Goal: Check status

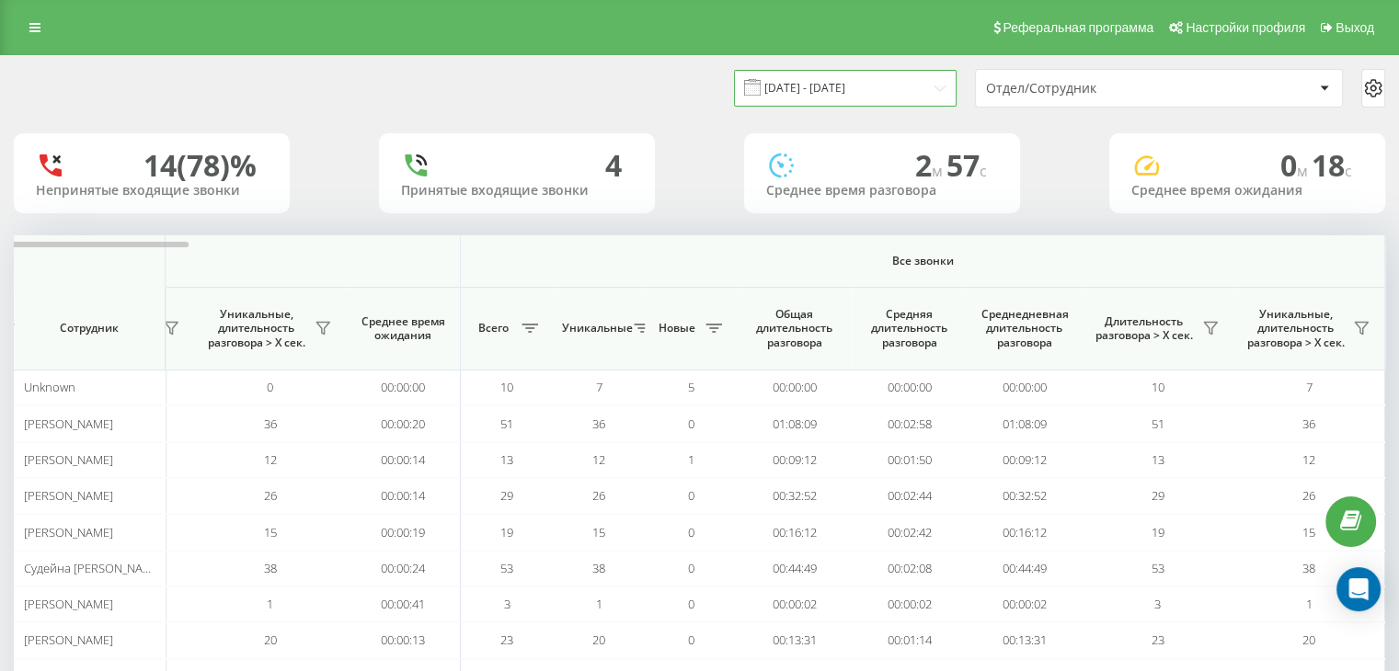
click at [885, 96] on input "[DATE] - [DATE]" at bounding box center [845, 88] width 223 height 36
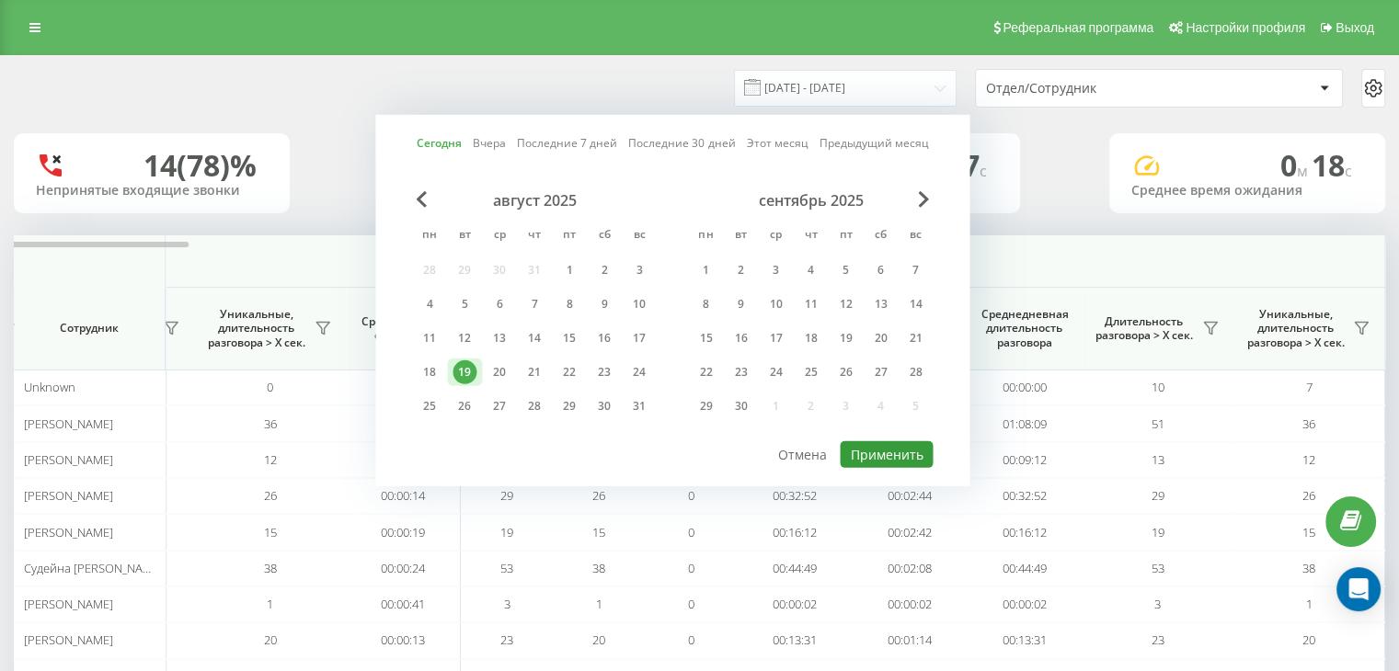
click at [874, 442] on button "Применить" at bounding box center [886, 454] width 93 height 27
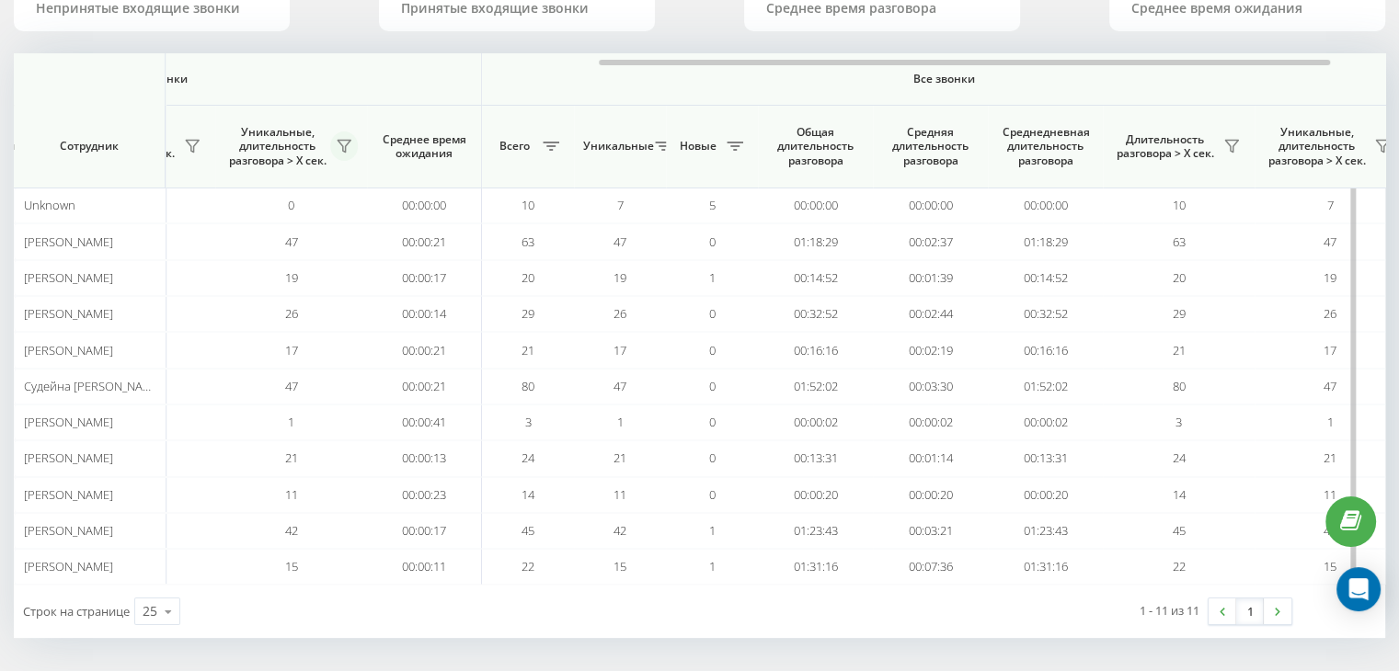
scroll to position [0, 1194]
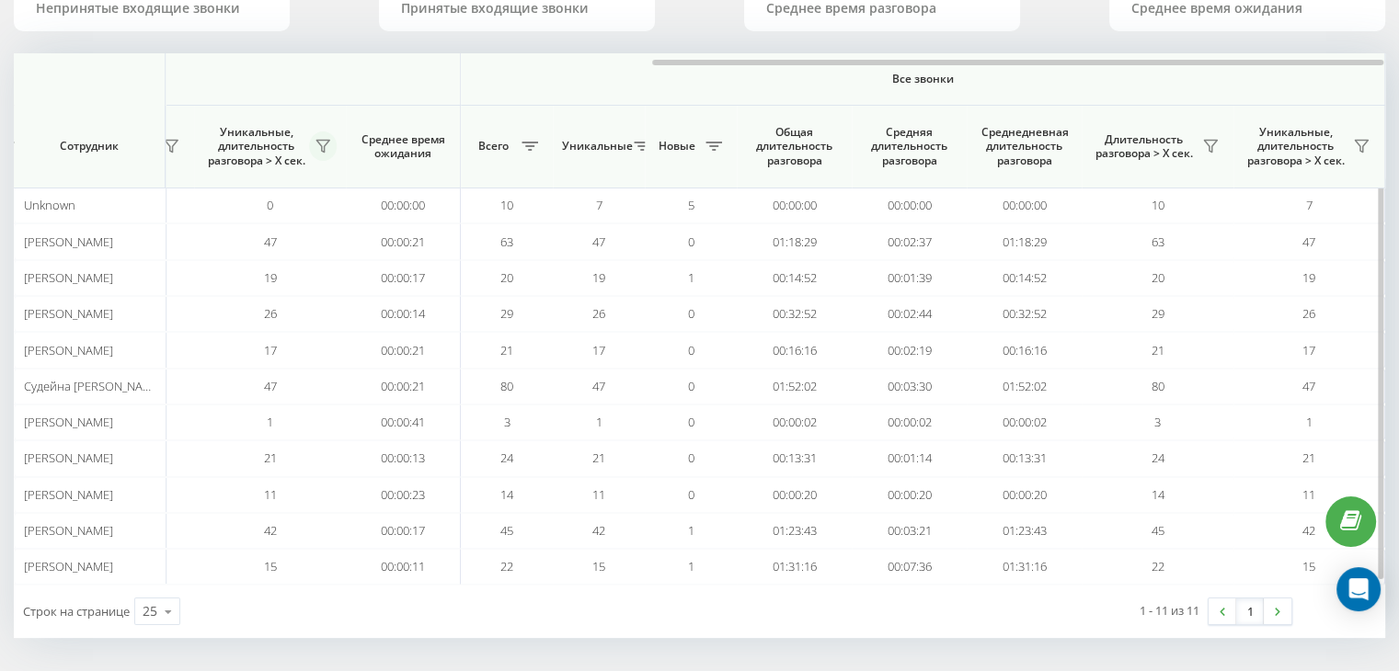
click at [317, 142] on icon at bounding box center [322, 147] width 13 height 12
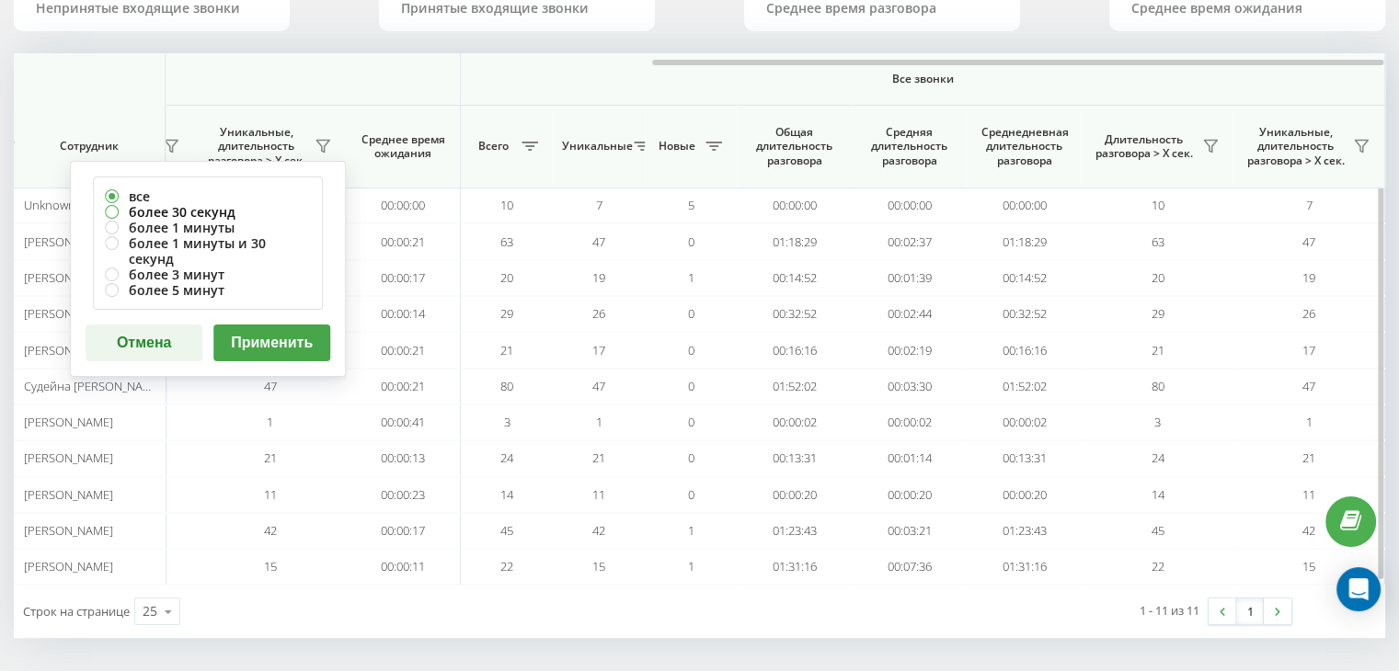
click at [199, 204] on label "более 30 секунд" at bounding box center [208, 212] width 206 height 16
radio input "true"
click at [277, 326] on button "Применить" at bounding box center [271, 343] width 117 height 37
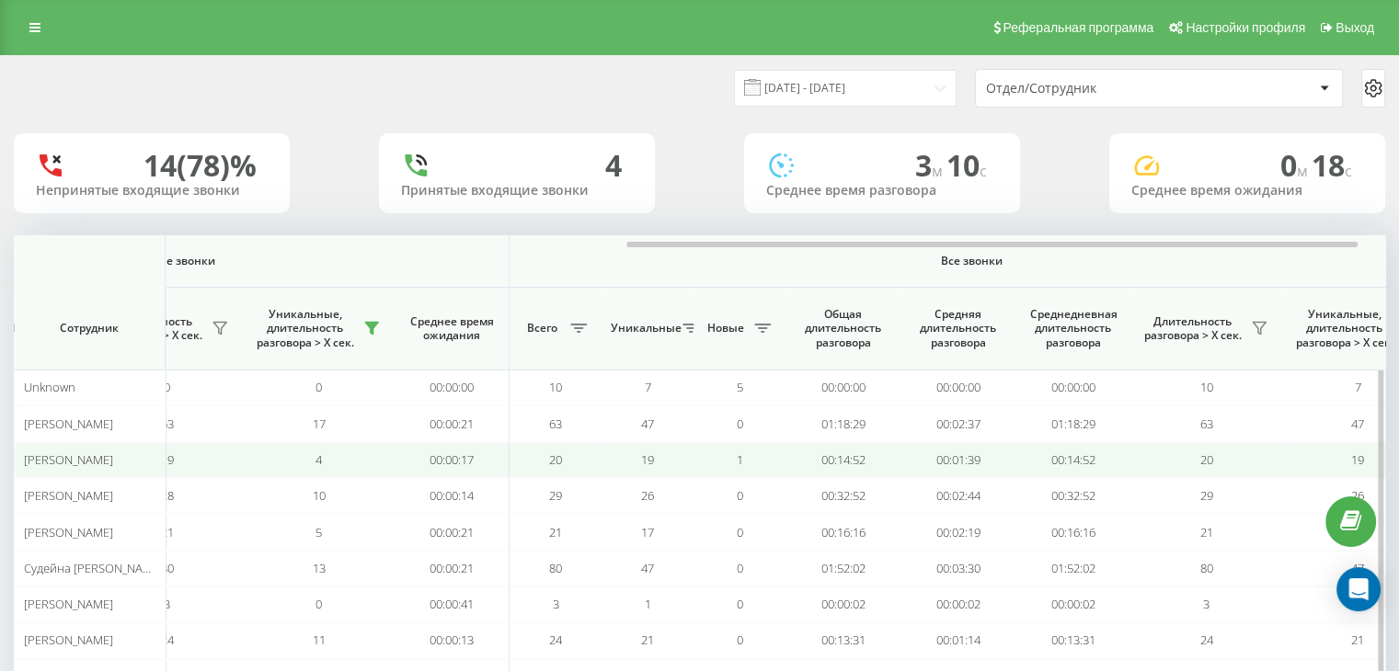
scroll to position [0, 1173]
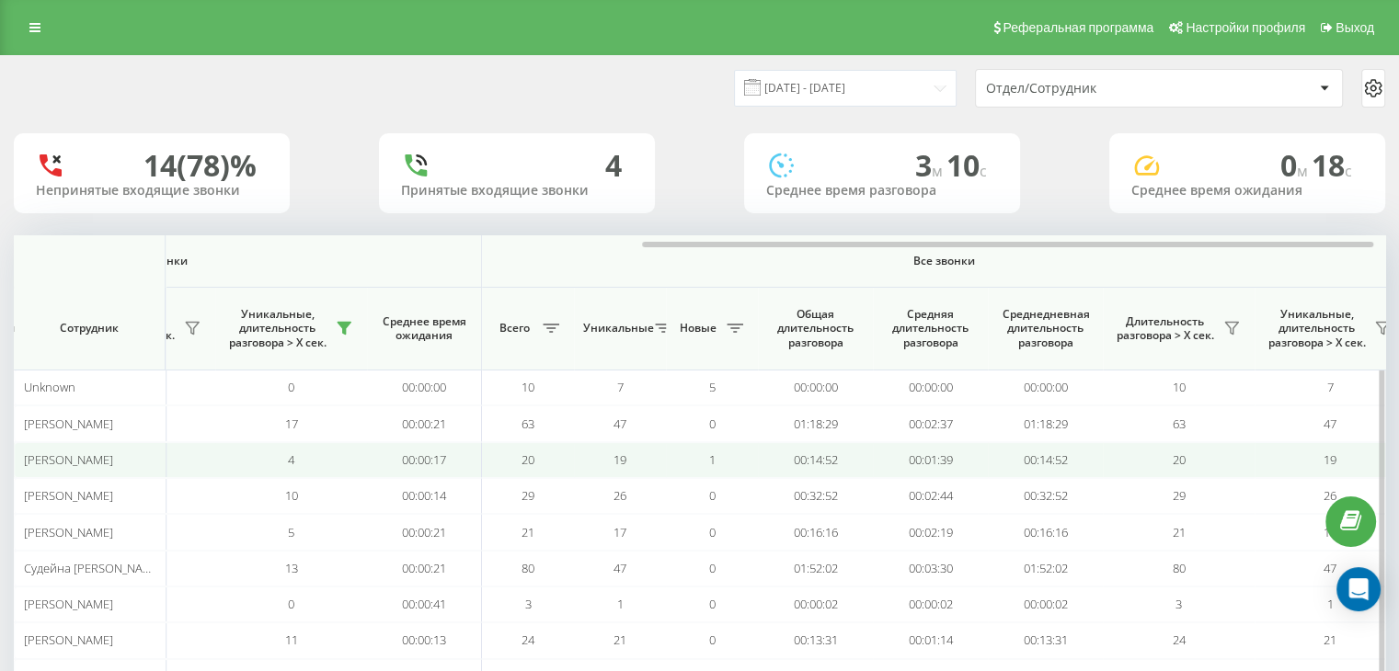
click at [850, 461] on td "00:14:52" at bounding box center [815, 460] width 115 height 36
drag, startPoint x: 850, startPoint y: 461, endPoint x: 761, endPoint y: 462, distance: 88.3
click at [761, 462] on td "00:14:52" at bounding box center [815, 460] width 115 height 36
copy td "00:14:52"
